Goal: Task Accomplishment & Management: Complete application form

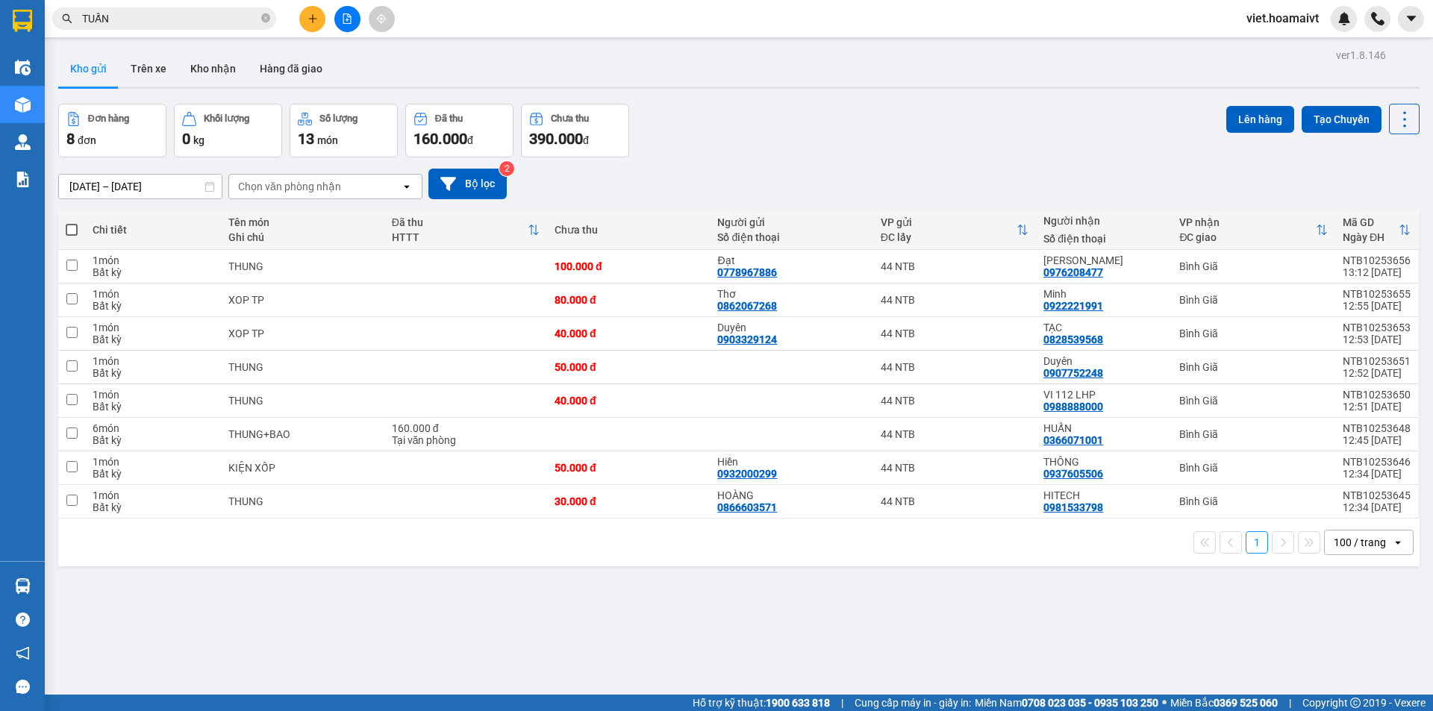
click at [287, 183] on div "Chọn văn phòng nhận" at bounding box center [289, 186] width 103 height 15
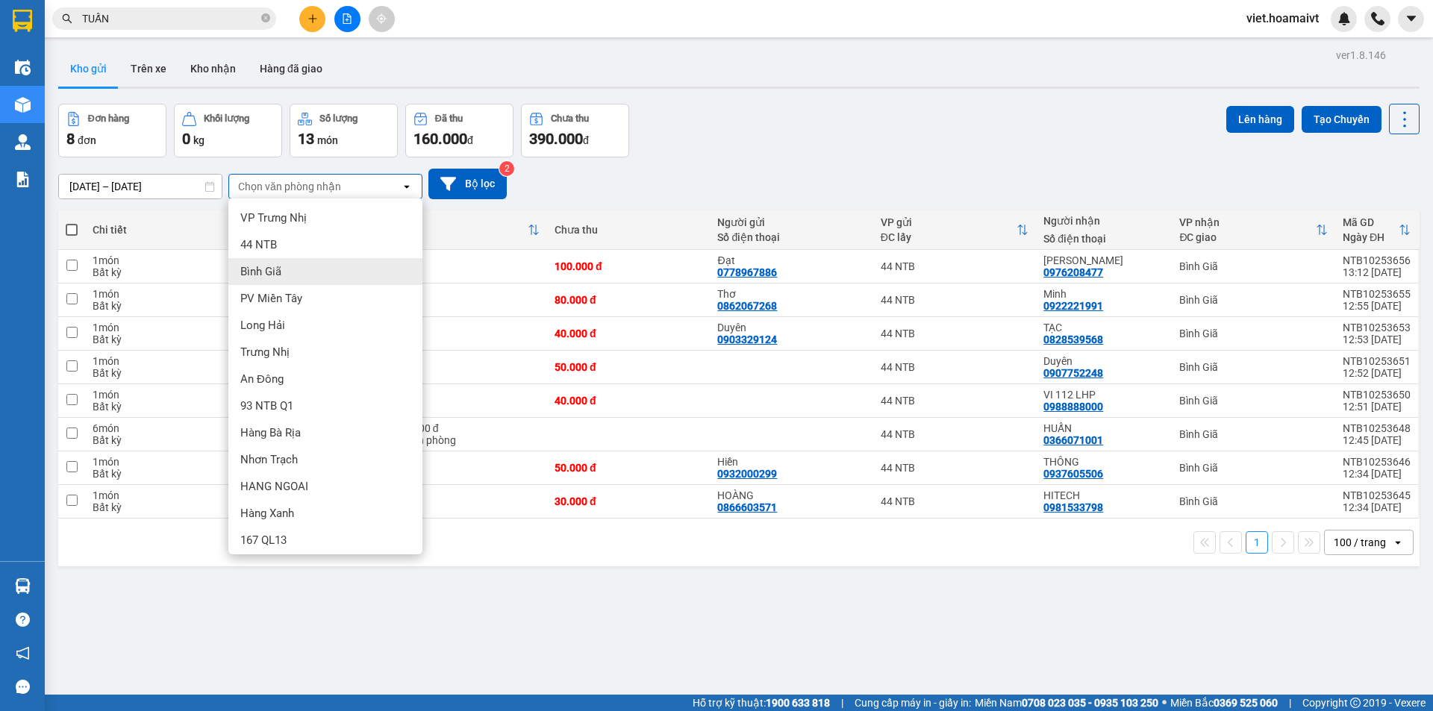
click at [270, 269] on span "Bình Giã" at bounding box center [260, 271] width 41 height 15
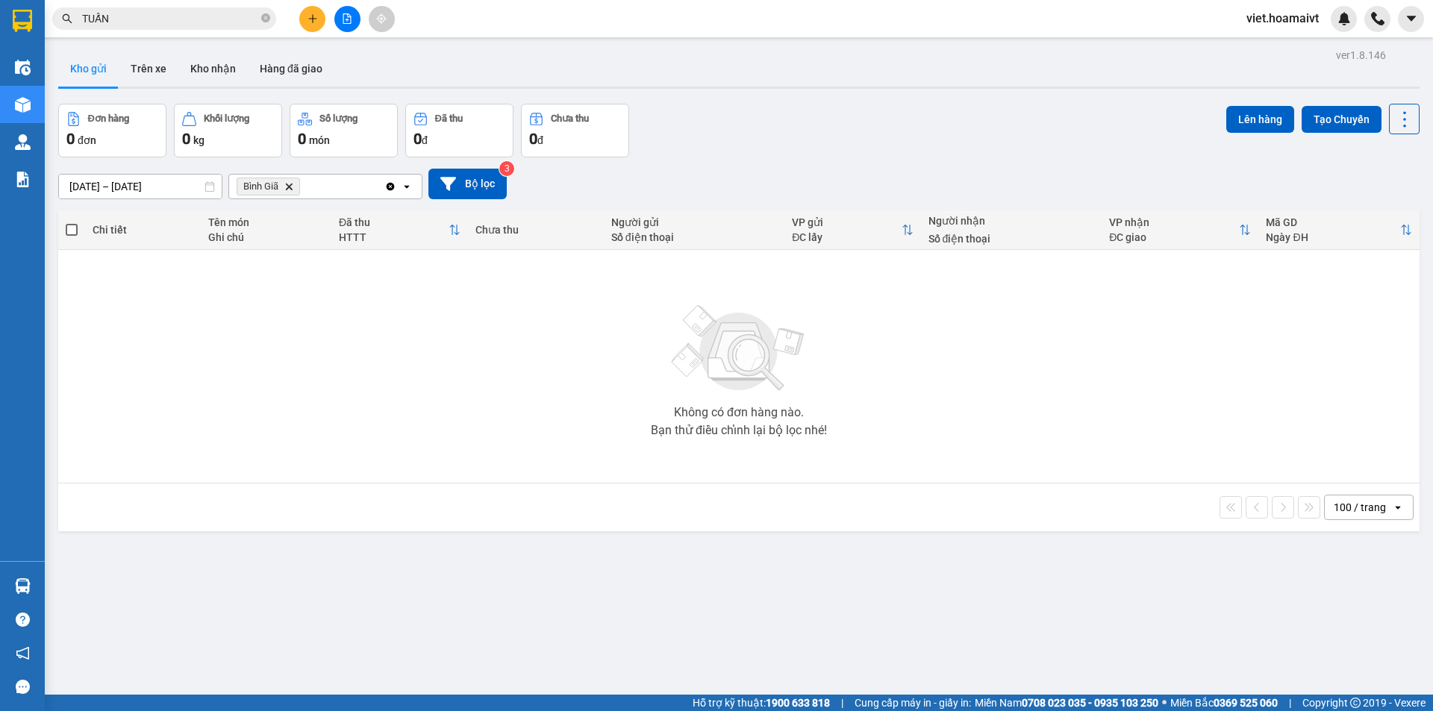
click at [291, 186] on icon "Bình Giã, close by backspace" at bounding box center [289, 186] width 7 height 7
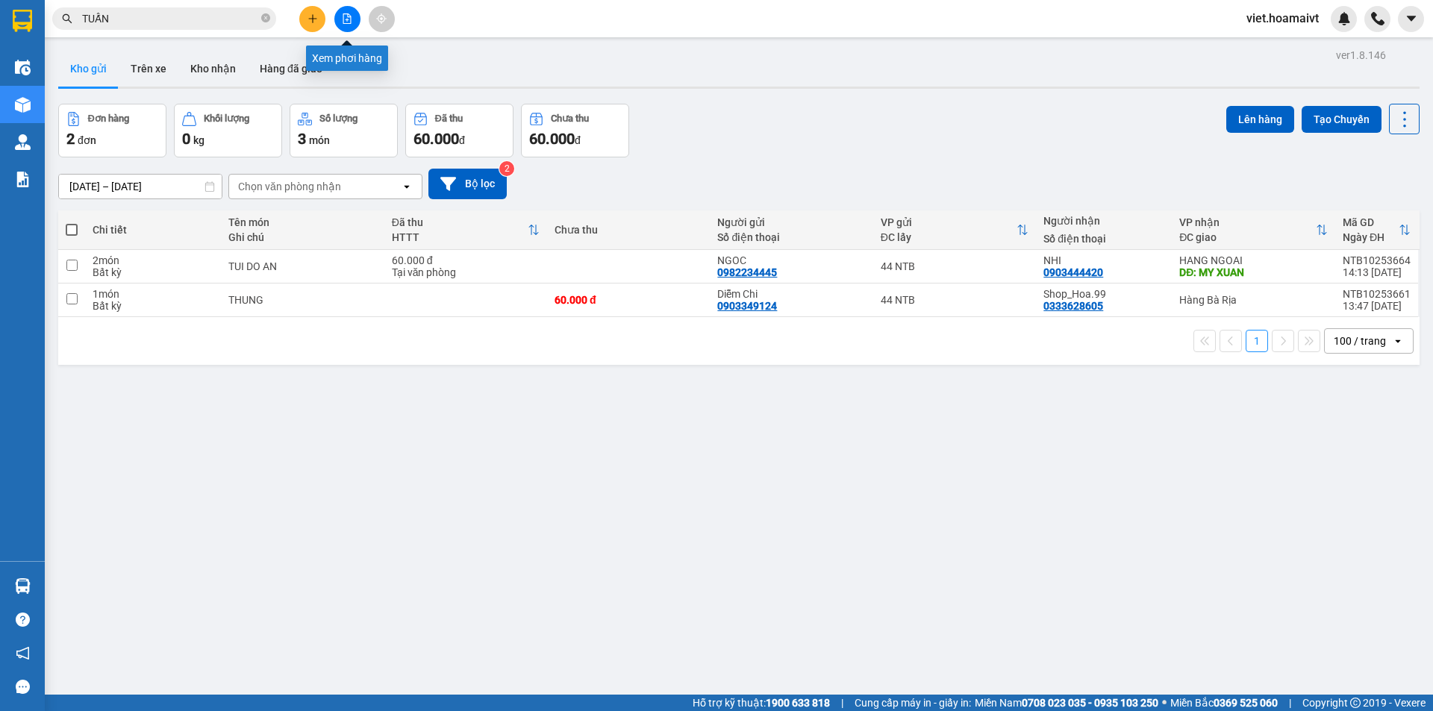
click at [351, 22] on icon "file-add" at bounding box center [347, 18] width 10 height 10
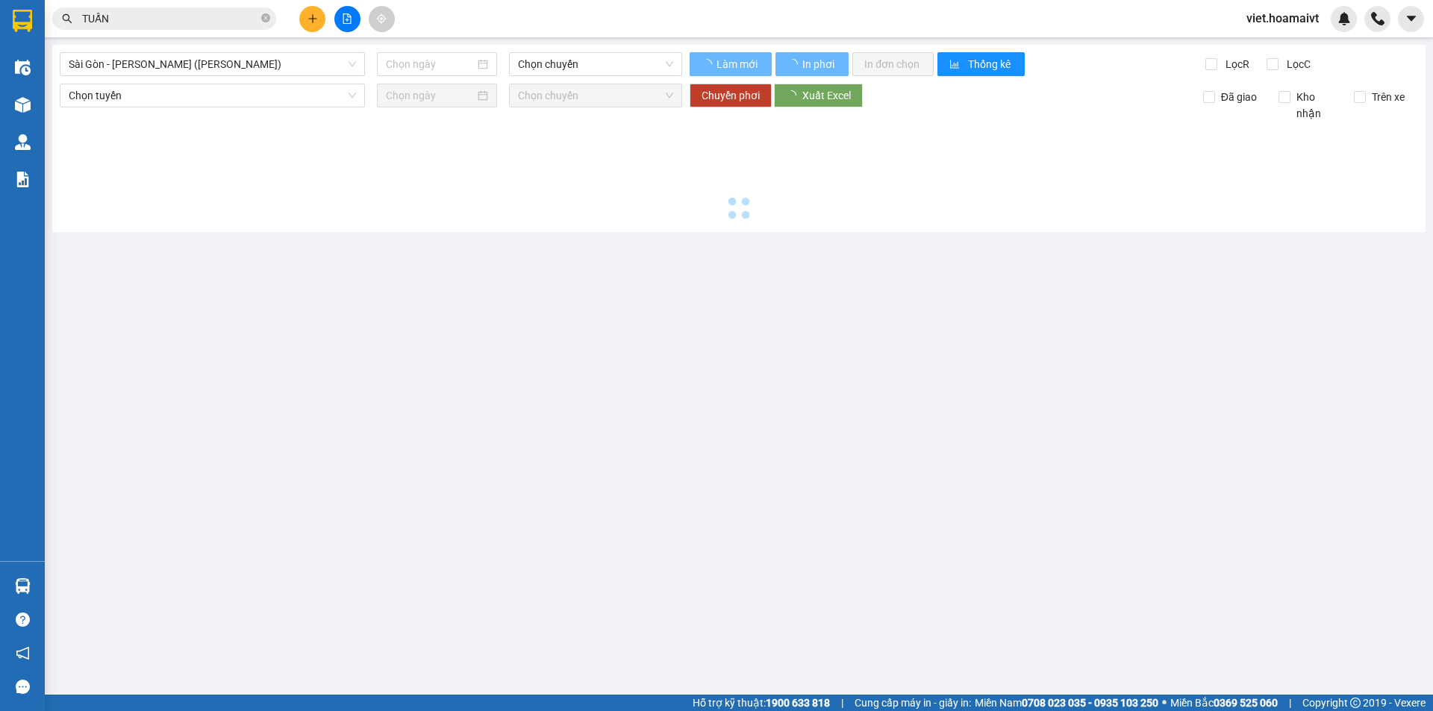
type input "[DATE]"
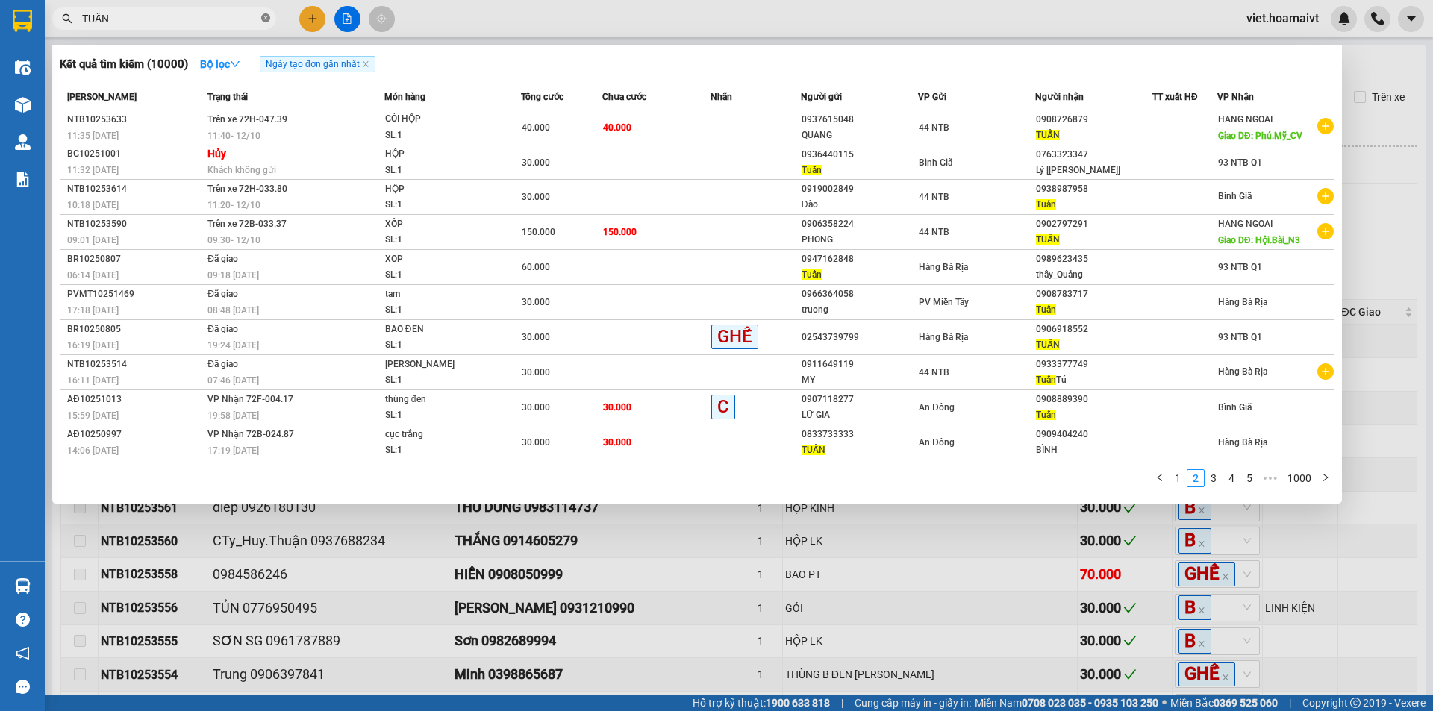
click at [265, 21] on icon "close-circle" at bounding box center [265, 17] width 9 height 9
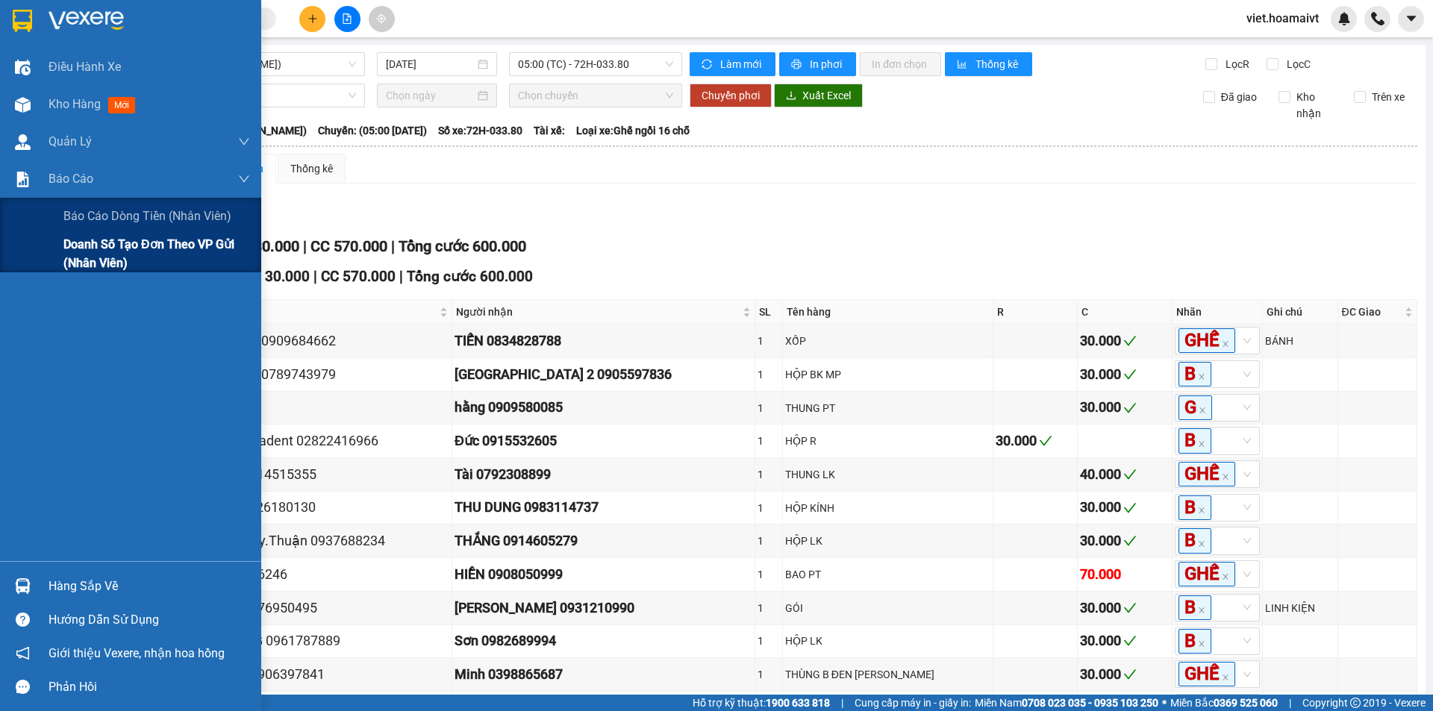
click at [99, 253] on span "Doanh số tạo đơn theo VP gửi (nhân viên)" at bounding box center [156, 253] width 187 height 37
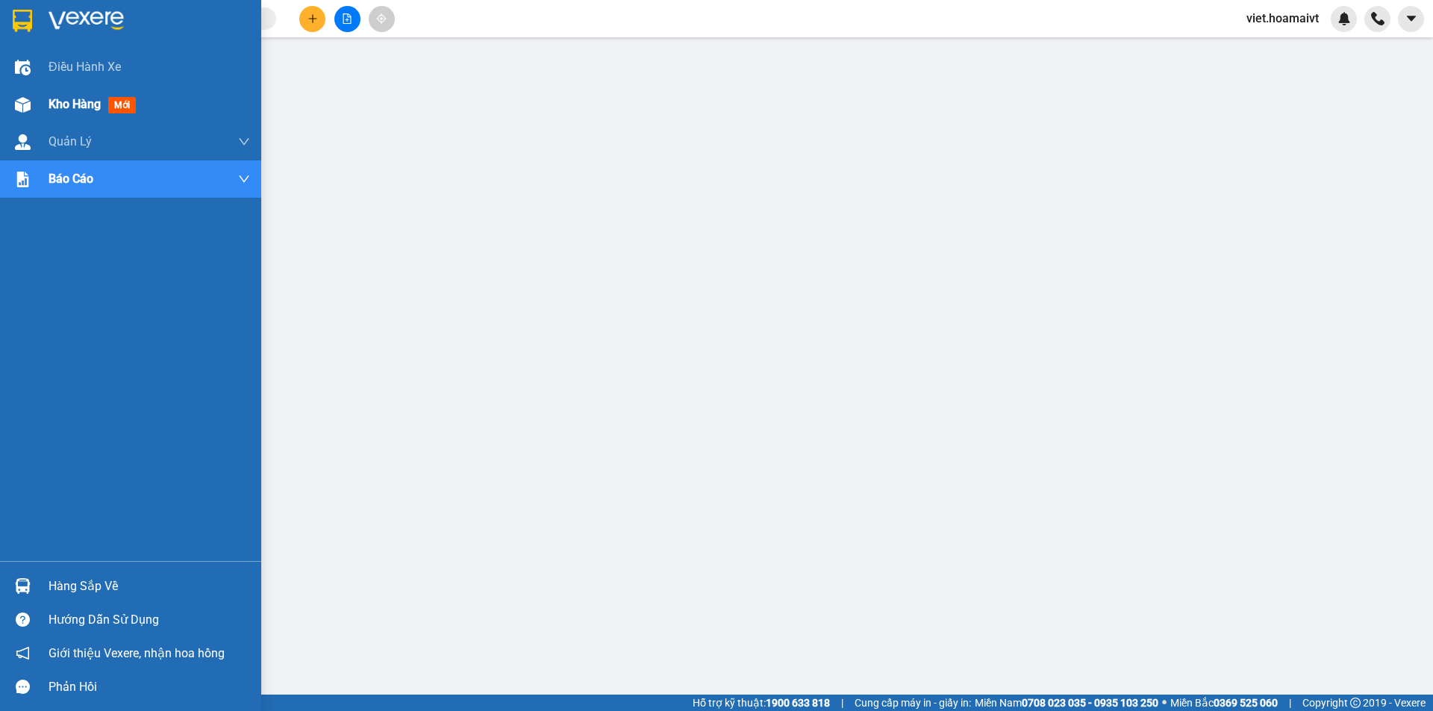
click at [66, 105] on span "Kho hàng" at bounding box center [75, 104] width 52 height 14
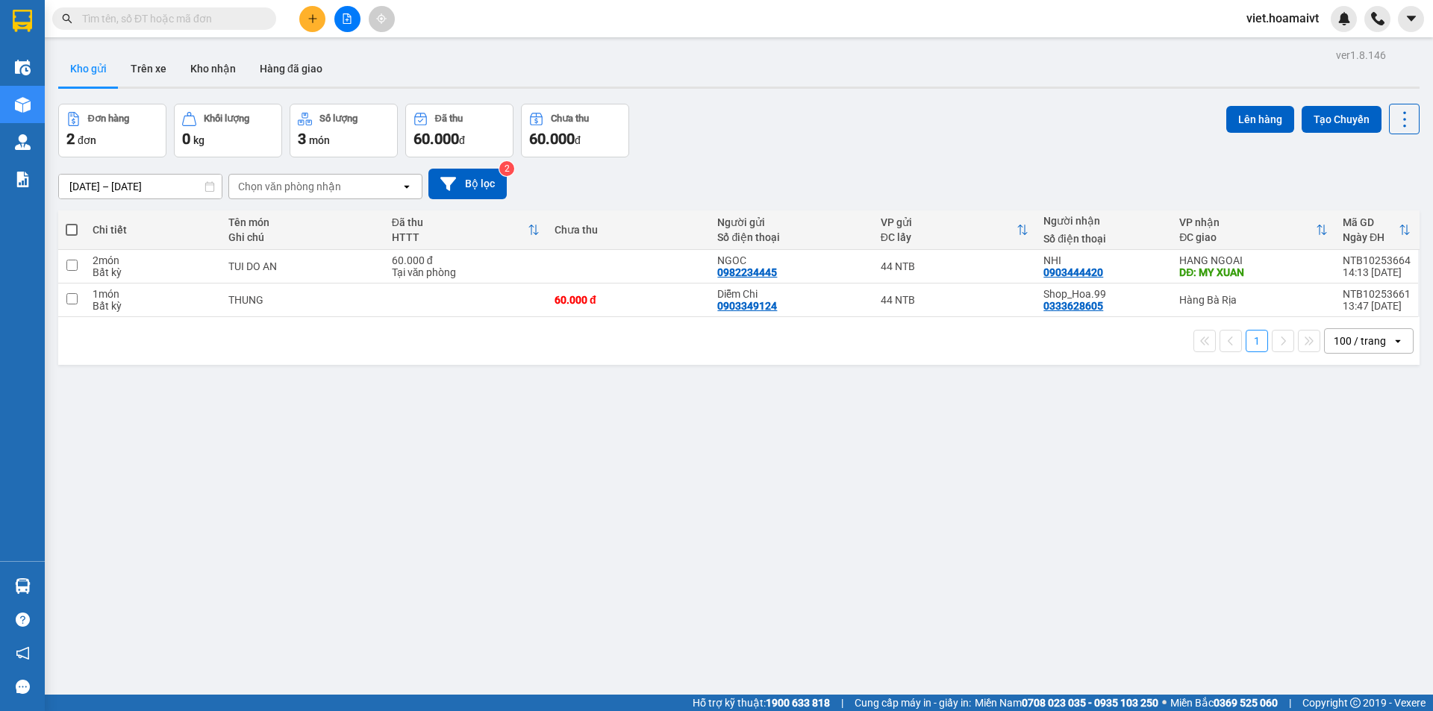
click at [287, 187] on div "Chọn văn phòng nhận" at bounding box center [289, 186] width 103 height 15
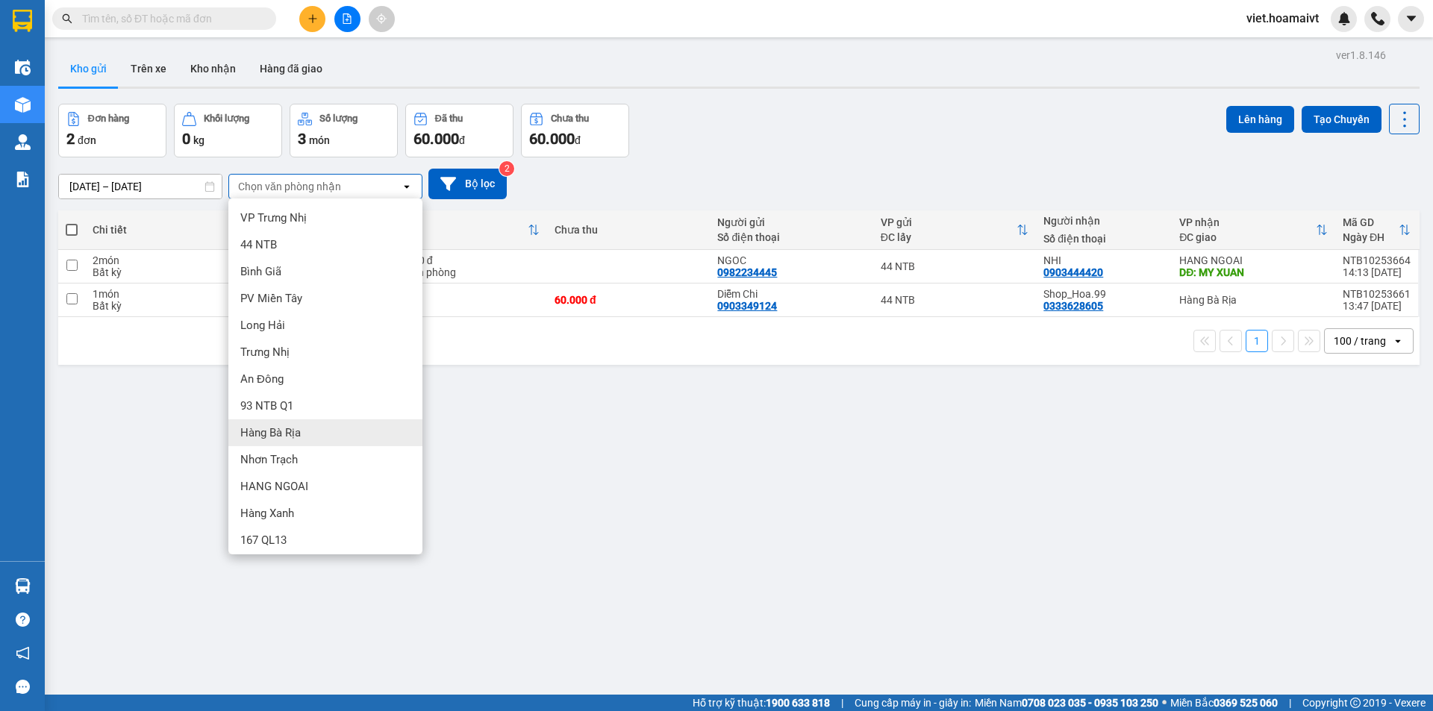
click at [294, 432] on span "Hàng Bà Rịa" at bounding box center [270, 432] width 60 height 15
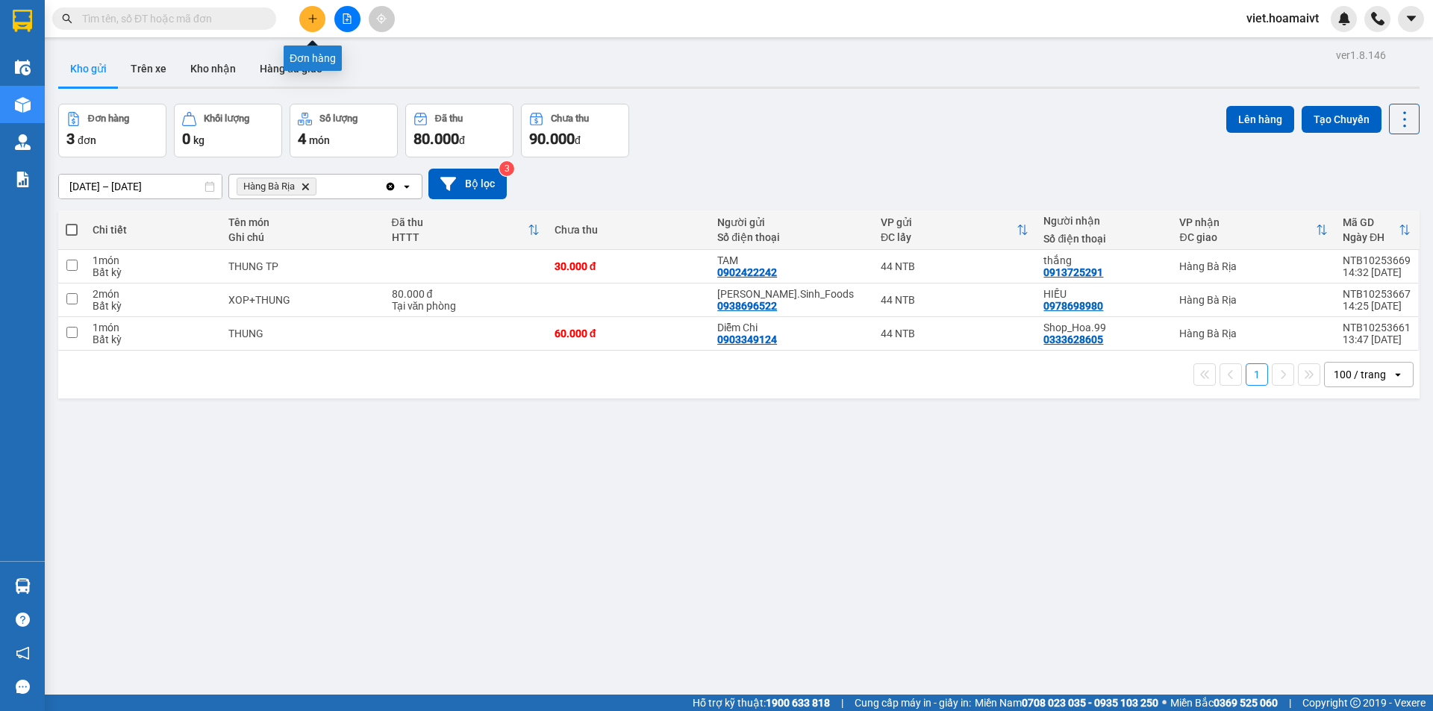
click at [316, 19] on icon "plus" at bounding box center [312, 18] width 10 height 10
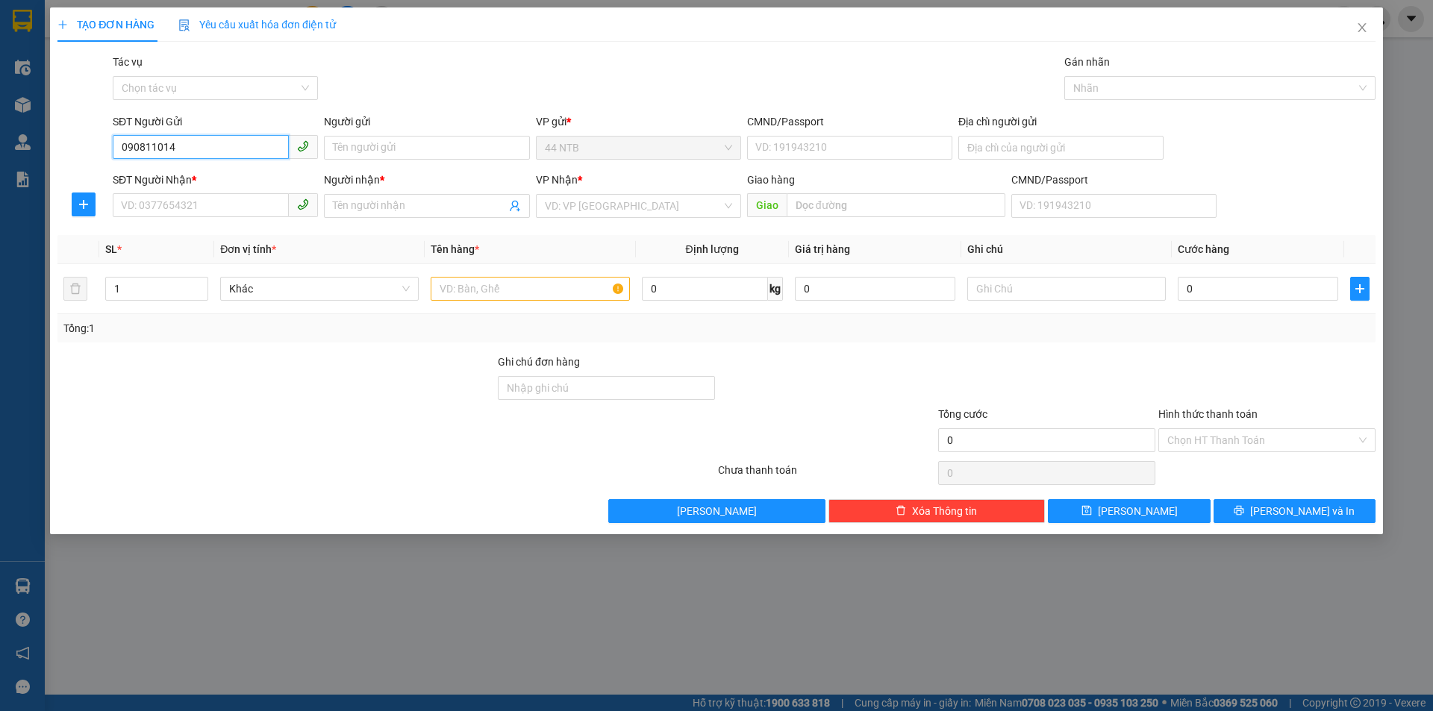
type input "0908110141"
click at [199, 173] on div "0908110141 - TAI" at bounding box center [215, 177] width 187 height 16
type input "TAI"
type input "0916111089"
type input "[PERSON_NAME]"
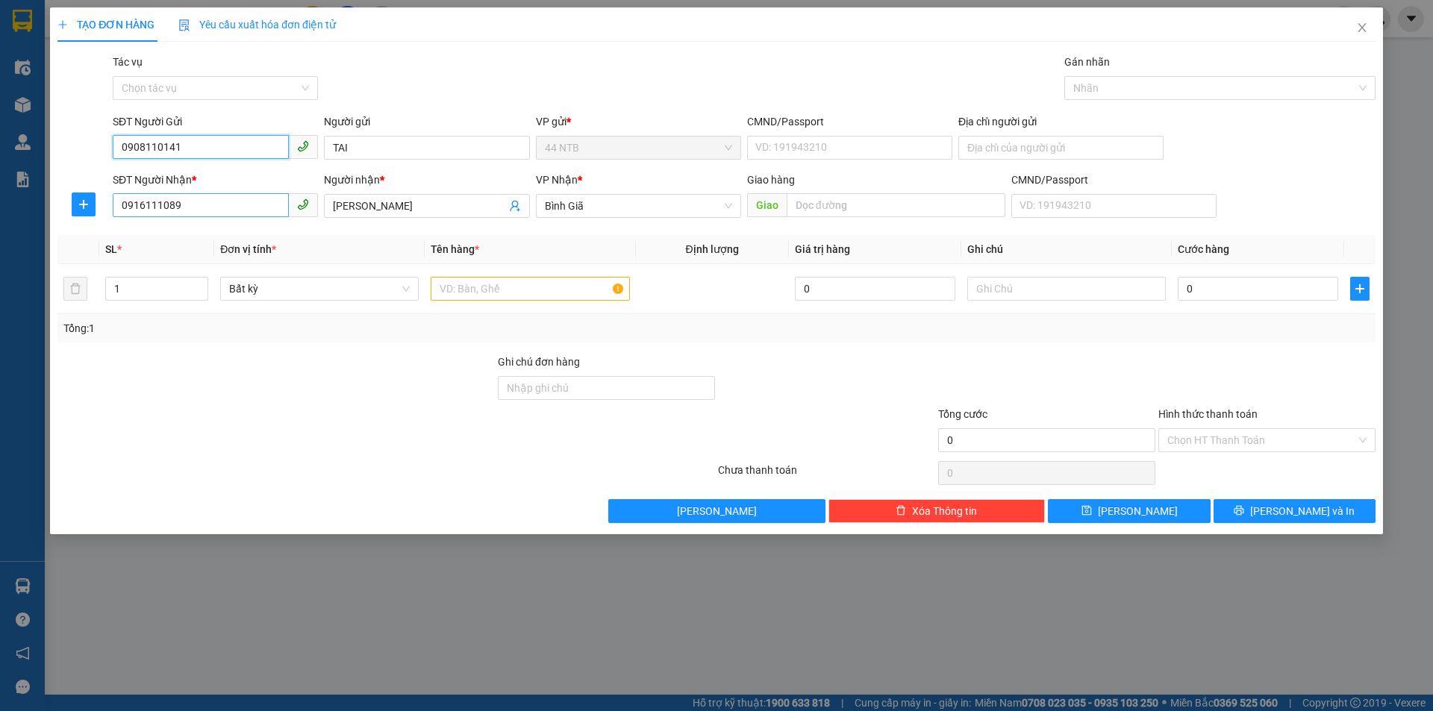
type input "0908110141"
drag, startPoint x: 196, startPoint y: 199, endPoint x: 82, endPoint y: 192, distance: 113.7
click at [82, 192] on div "SĐT Người [PERSON_NAME] * 0916111089 0916111089 Người [PERSON_NAME] * [PERSON_N…" at bounding box center [716, 198] width 1321 height 52
type input "0912733993"
drag, startPoint x: 395, startPoint y: 203, endPoint x: 296, endPoint y: 206, distance: 98.6
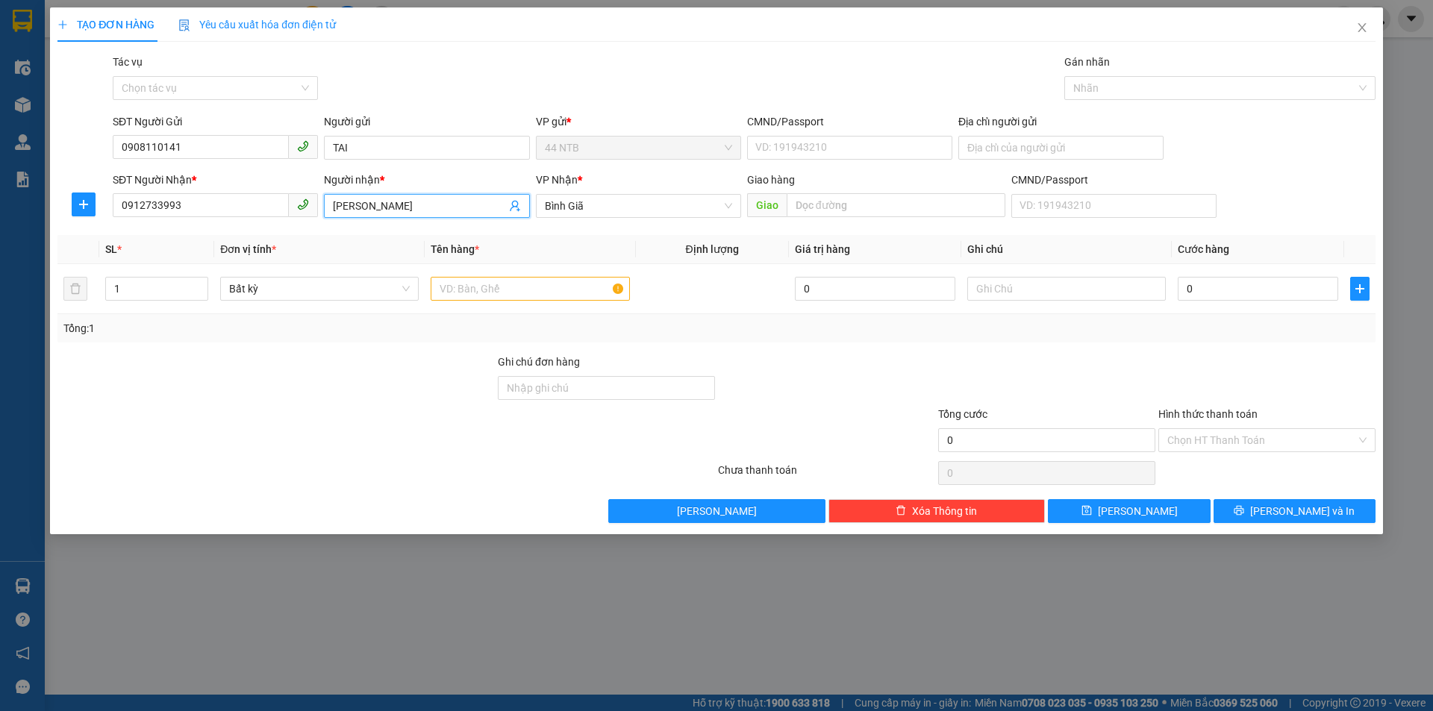
click at [296, 206] on div "SĐT Người [PERSON_NAME] * 0912733993 Người [PERSON_NAME] * [PERSON_NAME] [PERSO…" at bounding box center [744, 198] width 1269 height 52
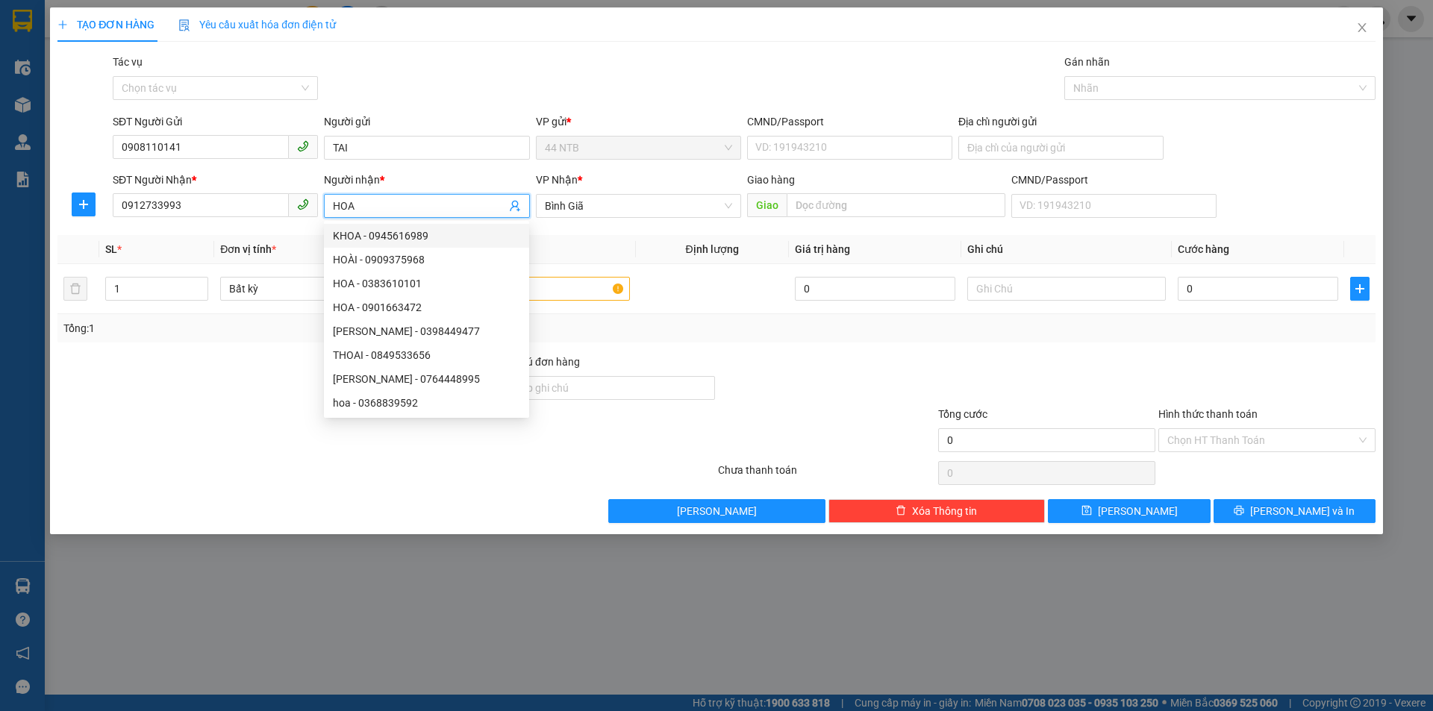
type input "HOA"
click at [719, 363] on div at bounding box center [826, 380] width 220 height 52
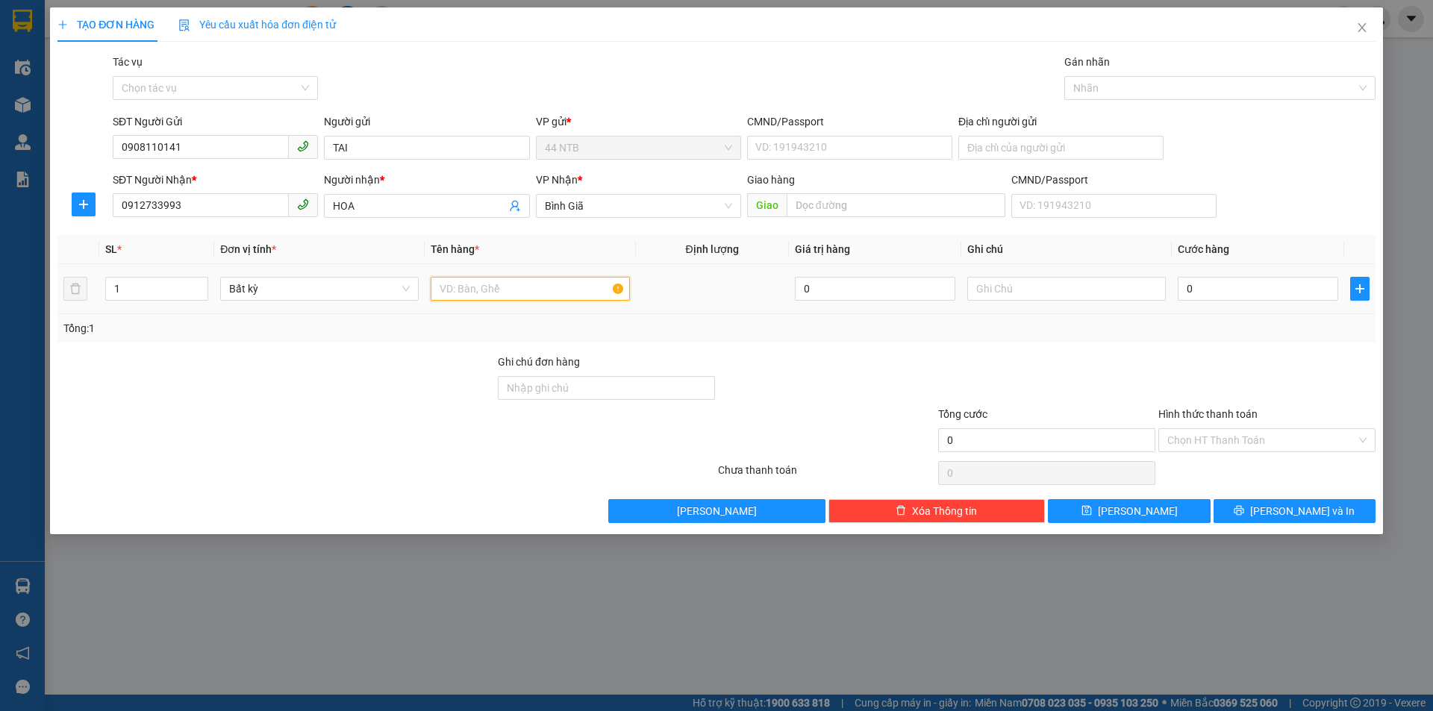
click at [564, 288] on input "text" at bounding box center [530, 289] width 199 height 24
type input "HỘP"
click at [981, 292] on input "text" at bounding box center [1066, 289] width 199 height 24
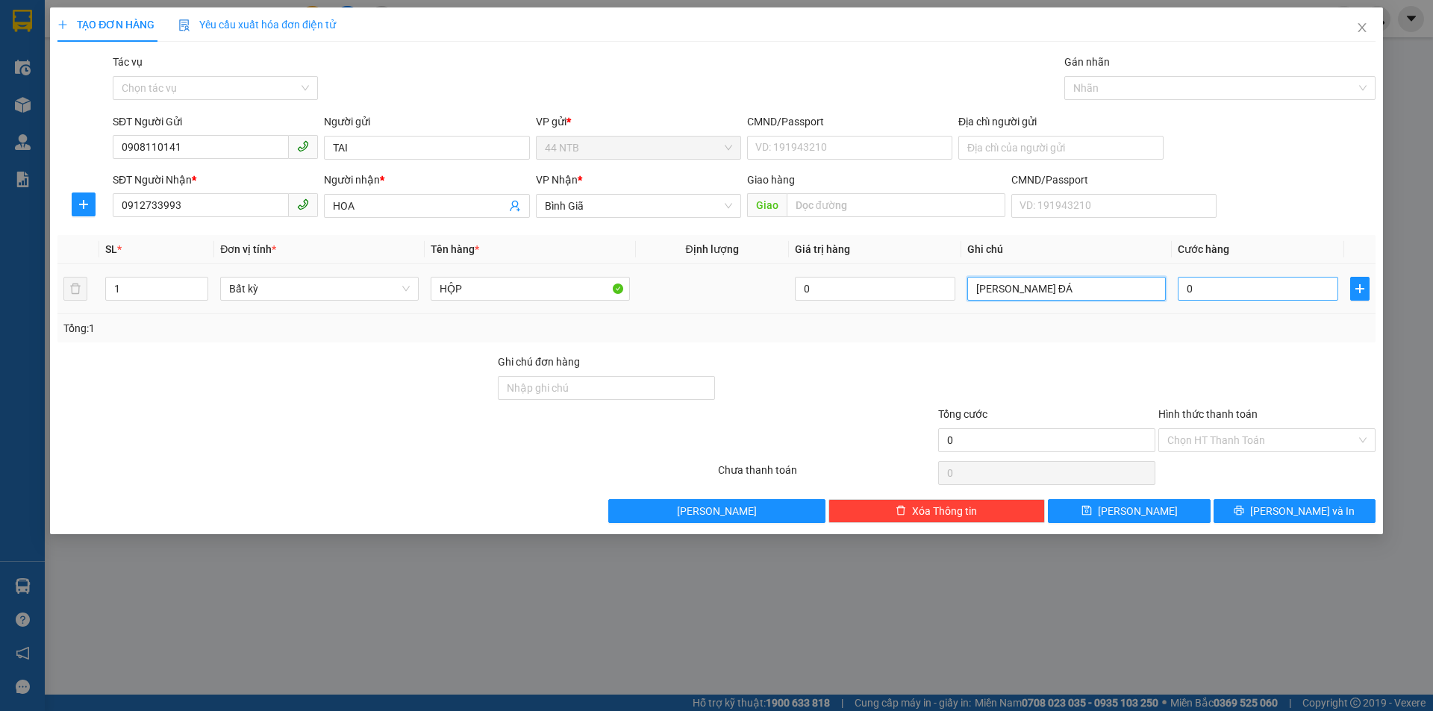
type input "[PERSON_NAME] ĐÁ"
click at [1210, 288] on input "0" at bounding box center [1258, 289] width 160 height 24
type input "3"
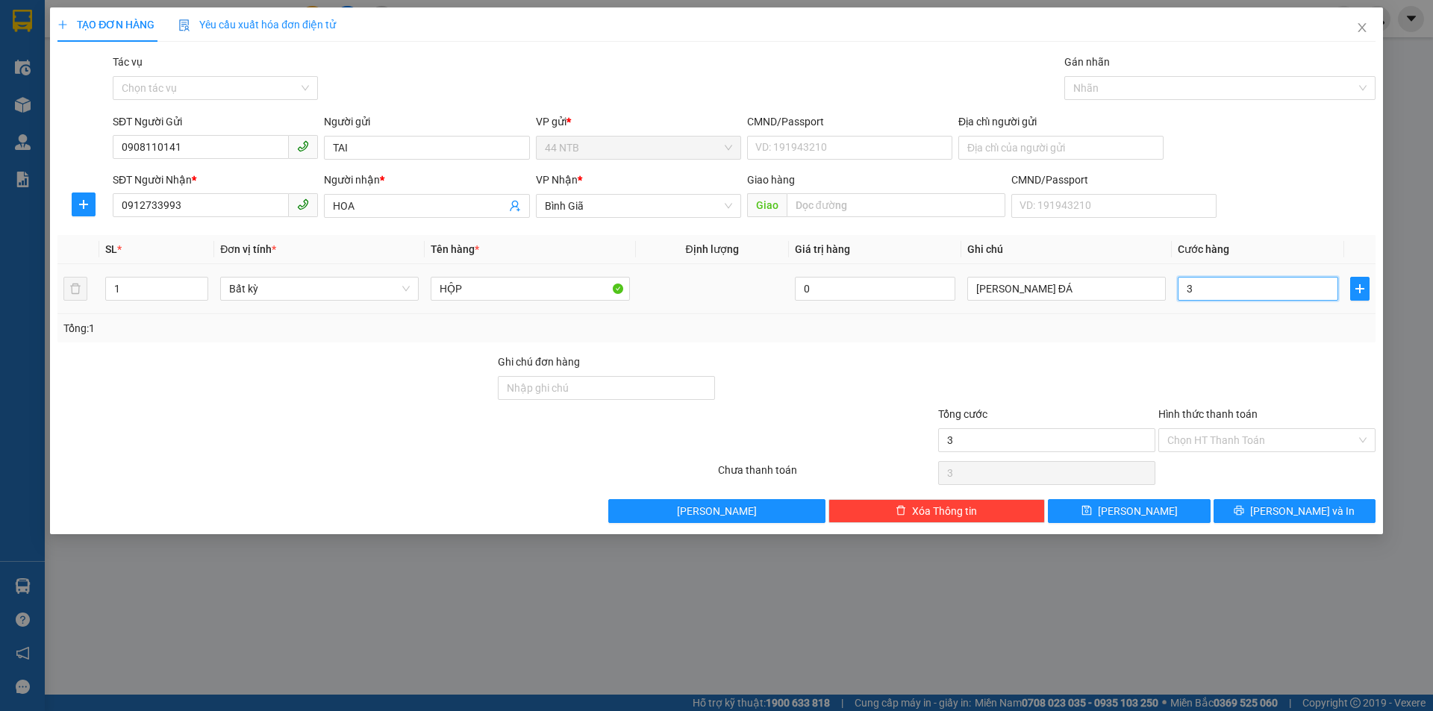
type input "30"
type input "30.000"
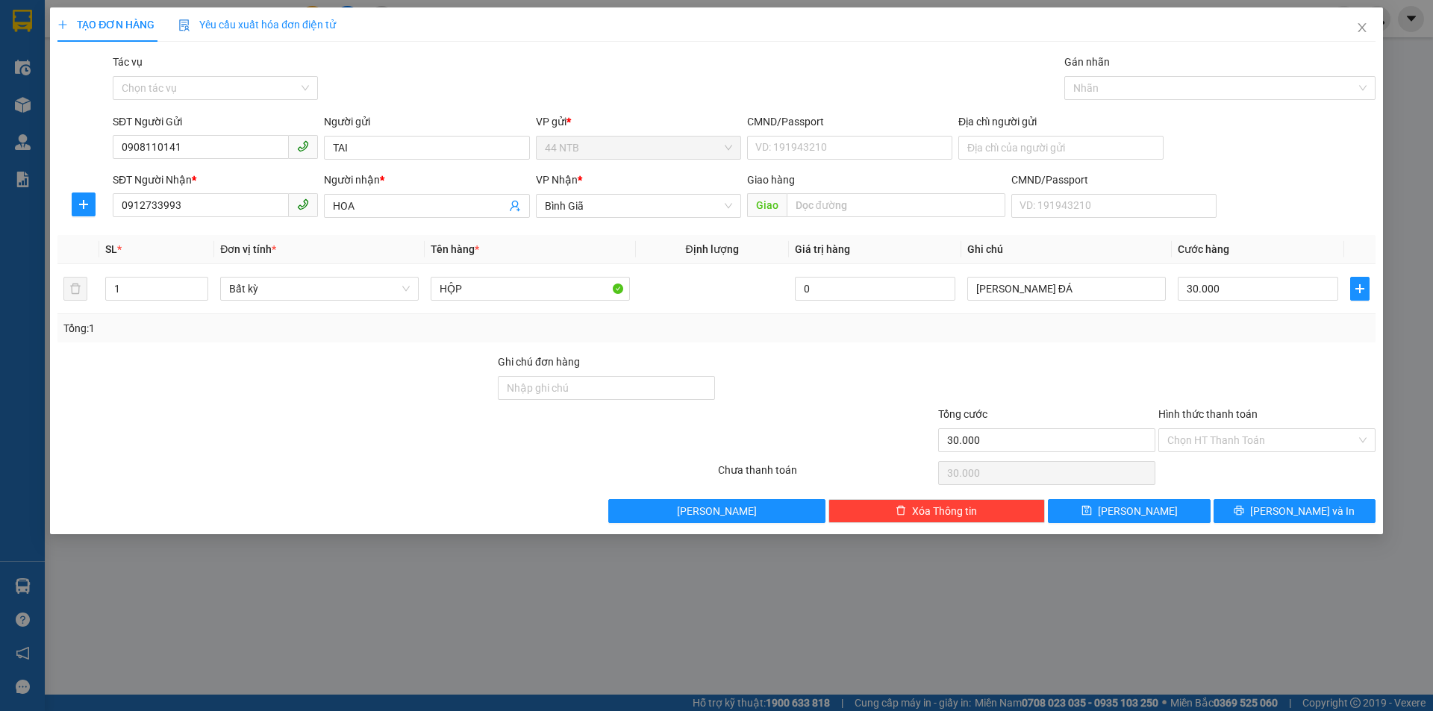
click at [1255, 426] on div "Hình thức thanh toán" at bounding box center [1266, 417] width 217 height 22
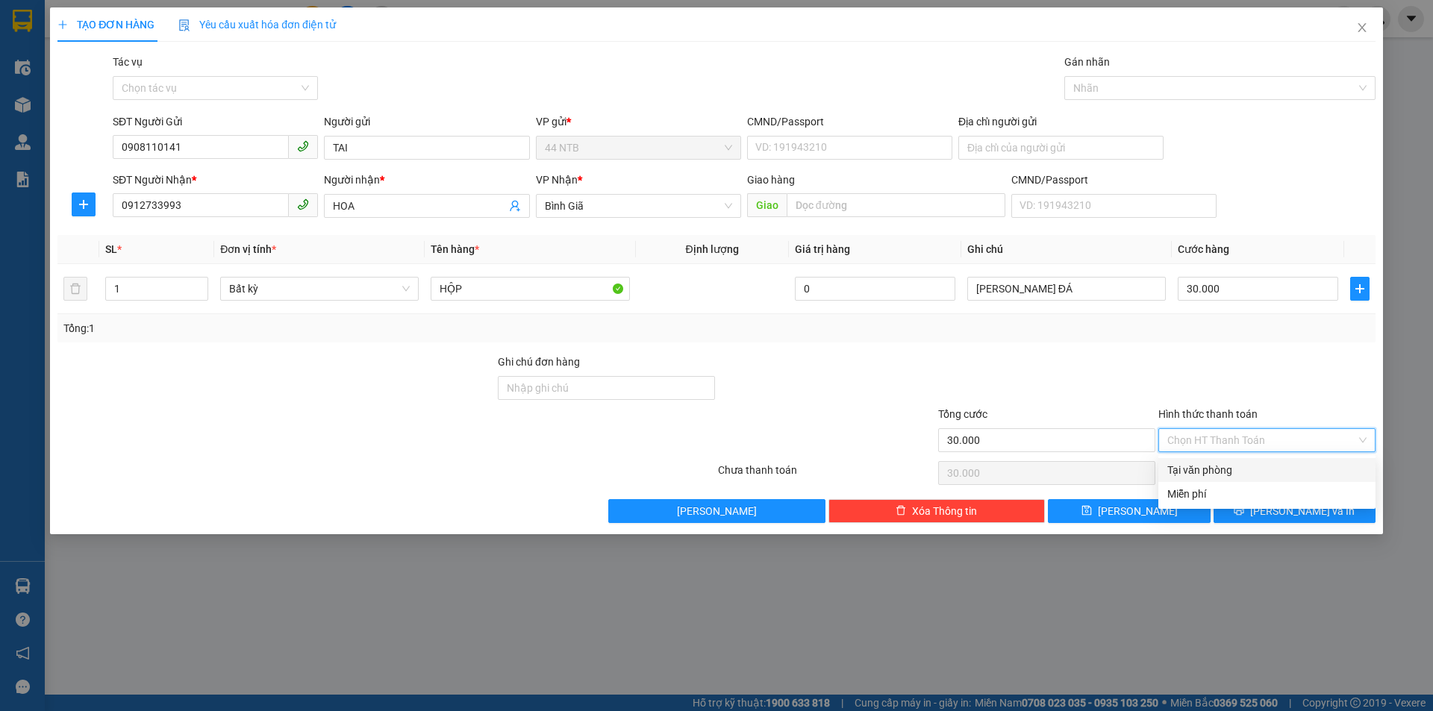
click at [1251, 437] on input "Hình thức thanh toán" at bounding box center [1261, 440] width 189 height 22
click at [1244, 473] on div "Tại văn phòng" at bounding box center [1266, 470] width 199 height 16
type input "0"
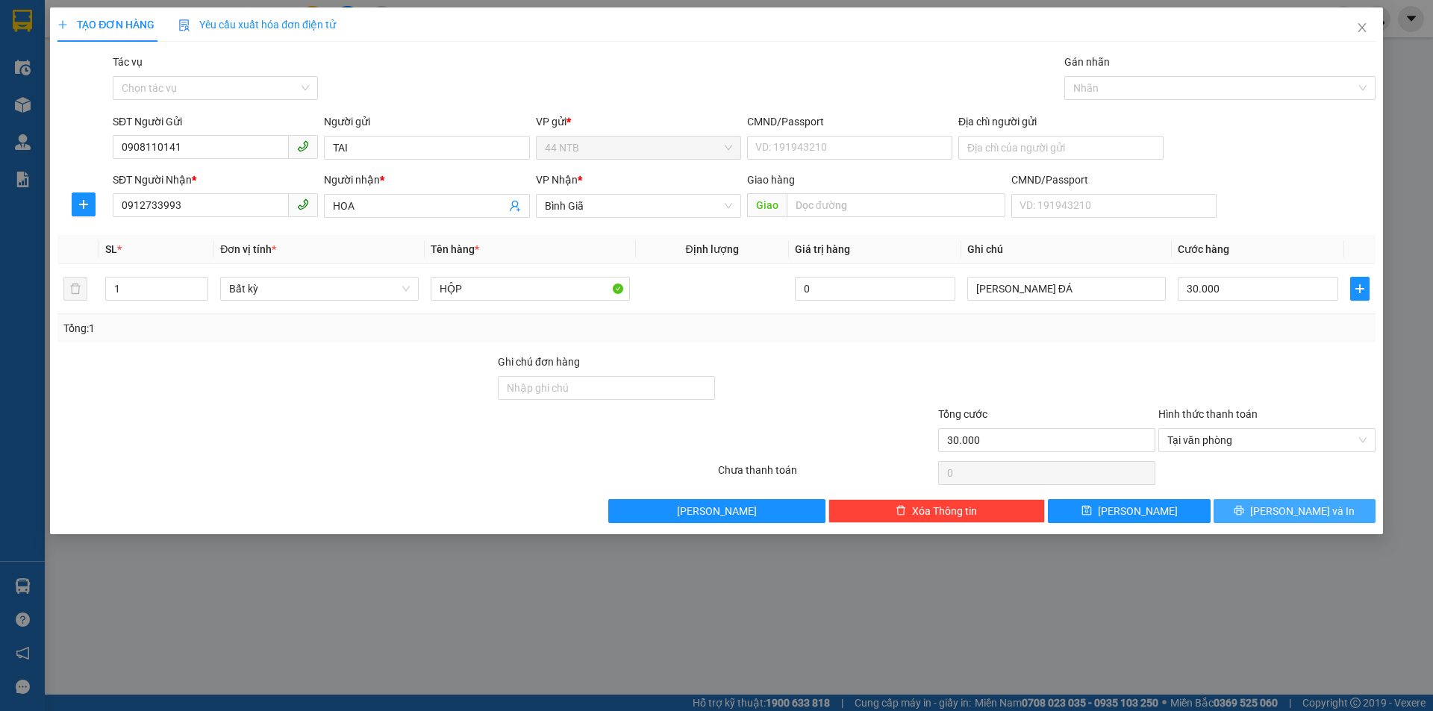
click at [1298, 510] on span "[PERSON_NAME] và In" at bounding box center [1302, 511] width 104 height 16
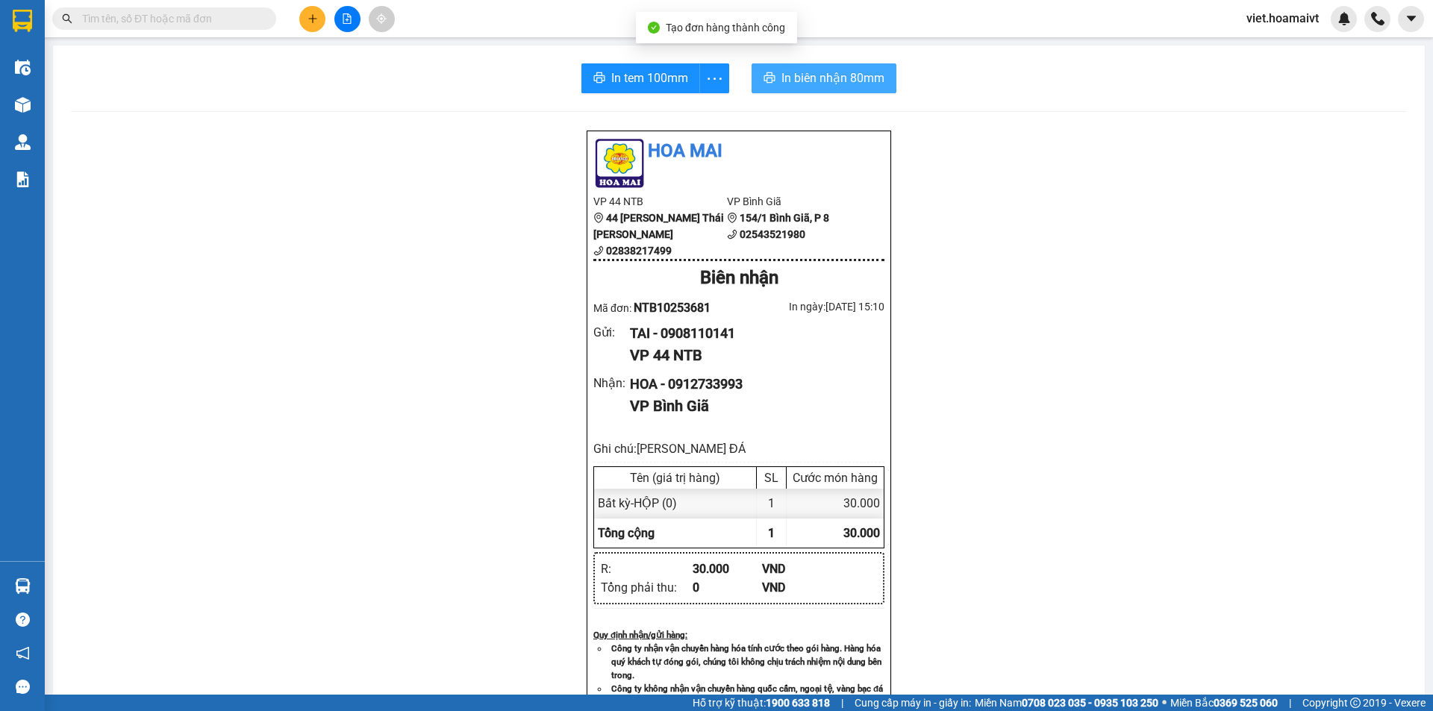
click at [816, 77] on span "In biên nhận 80mm" at bounding box center [832, 78] width 103 height 19
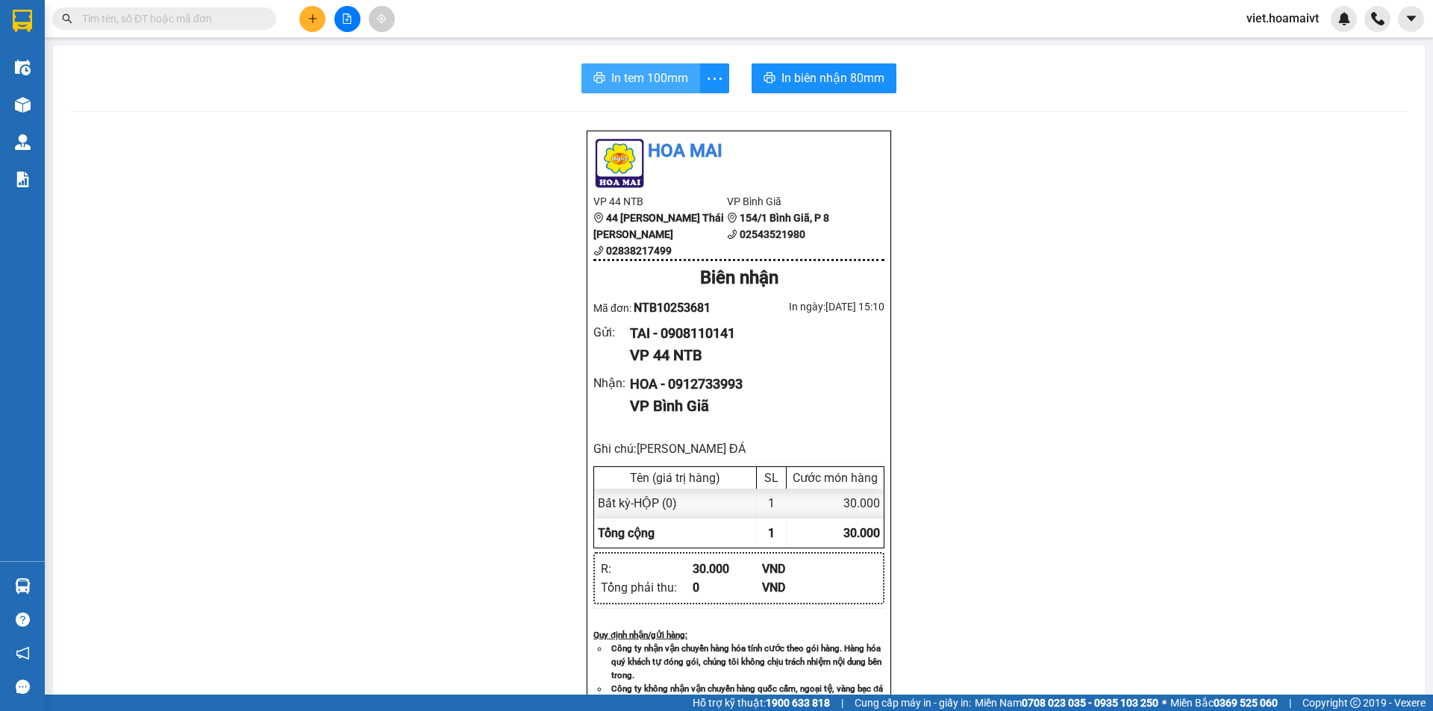
click at [631, 87] on span "In tem 100mm" at bounding box center [649, 78] width 77 height 19
click at [805, 80] on span "In biên nhận 80mm" at bounding box center [832, 78] width 103 height 19
click at [641, 75] on span "In tem 100mm" at bounding box center [649, 78] width 77 height 19
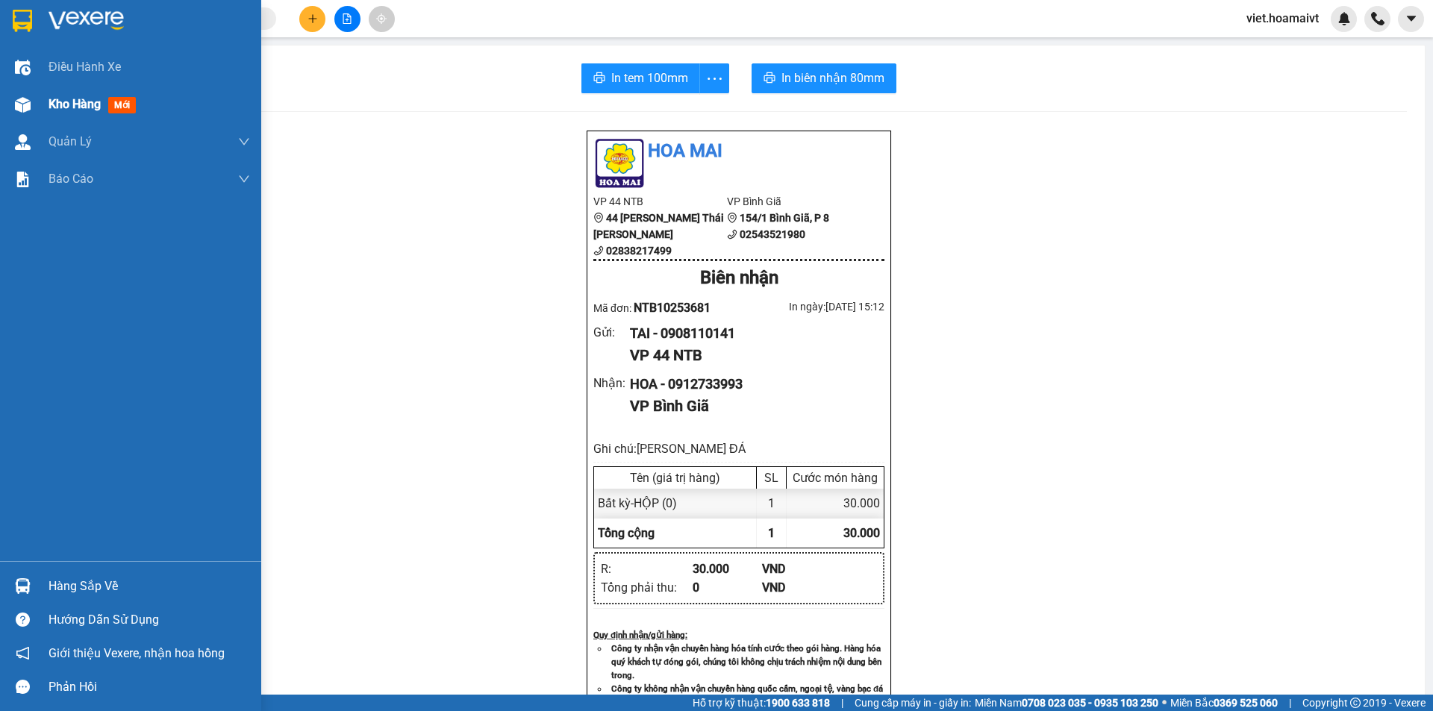
click at [70, 108] on span "Kho hàng" at bounding box center [75, 104] width 52 height 14
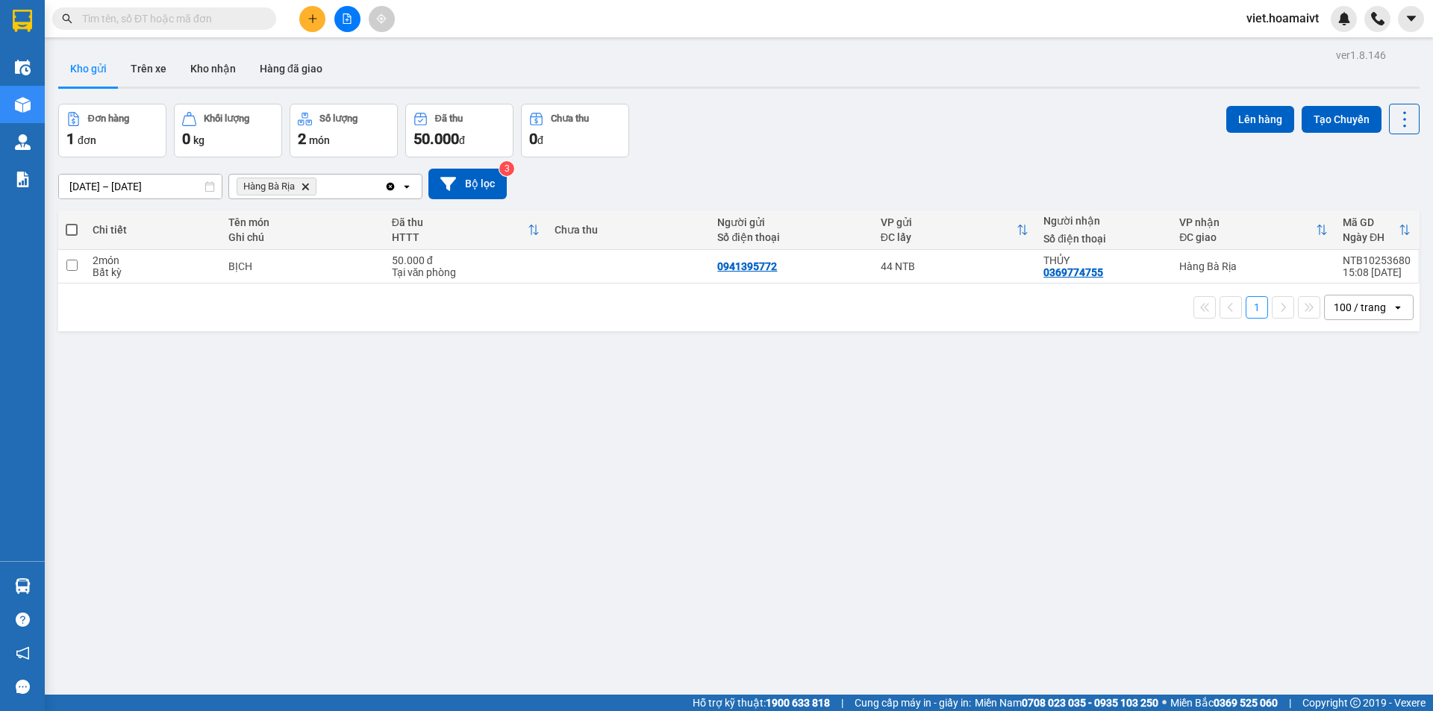
click at [304, 188] on icon "Delete" at bounding box center [305, 186] width 9 height 9
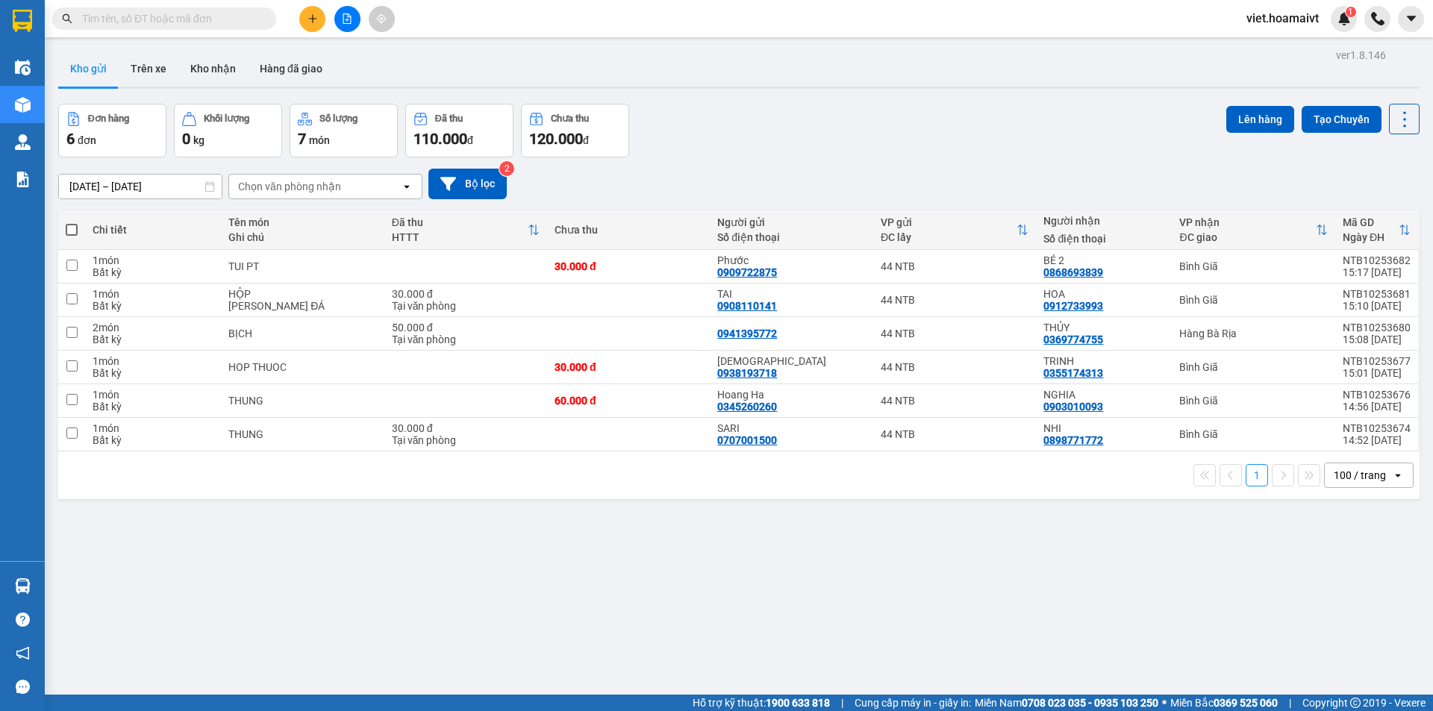
click at [197, 19] on input "text" at bounding box center [170, 18] width 176 height 16
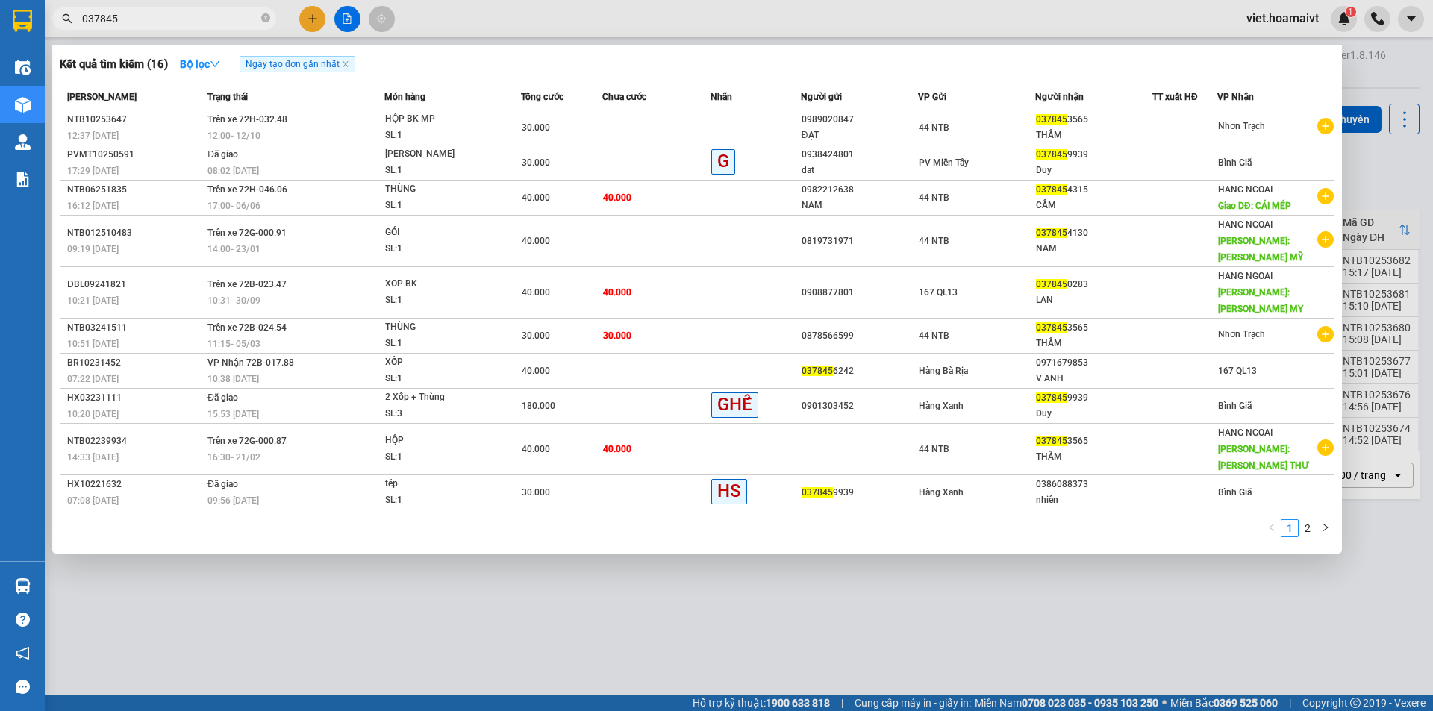
type input "037845"
